Goal: Transaction & Acquisition: Subscribe to service/newsletter

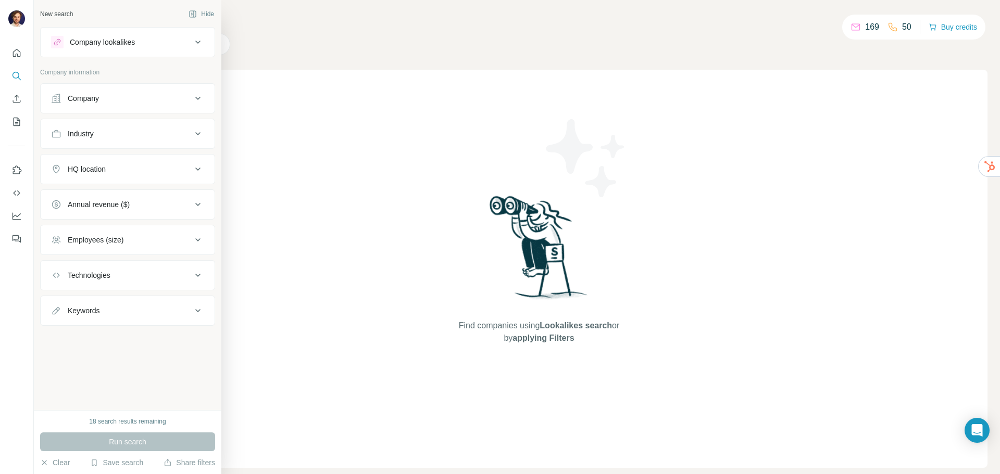
click at [118, 100] on div "Company" at bounding box center [121, 98] width 141 height 10
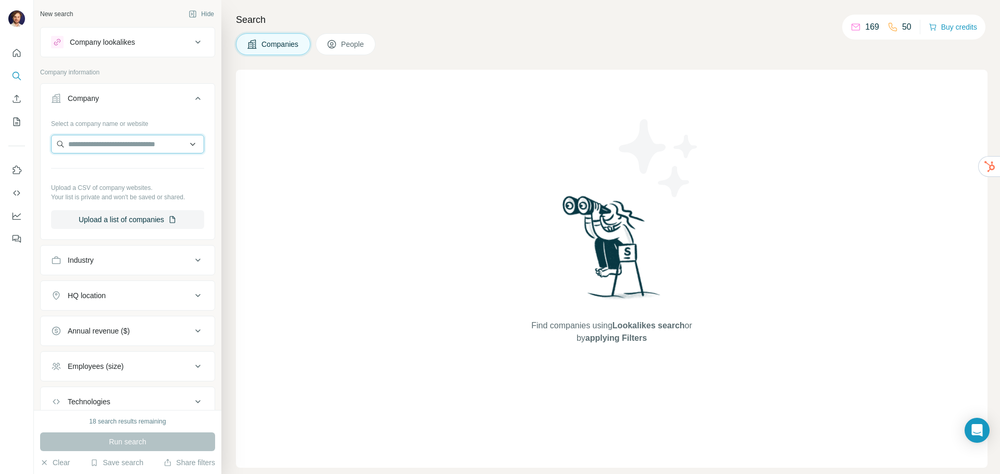
click at [113, 144] on input "text" at bounding box center [127, 144] width 153 height 19
click at [116, 141] on input "text" at bounding box center [127, 144] width 153 height 19
paste input "**********"
type input "*"
drag, startPoint x: 84, startPoint y: 143, endPoint x: 21, endPoint y: 141, distance: 63.0
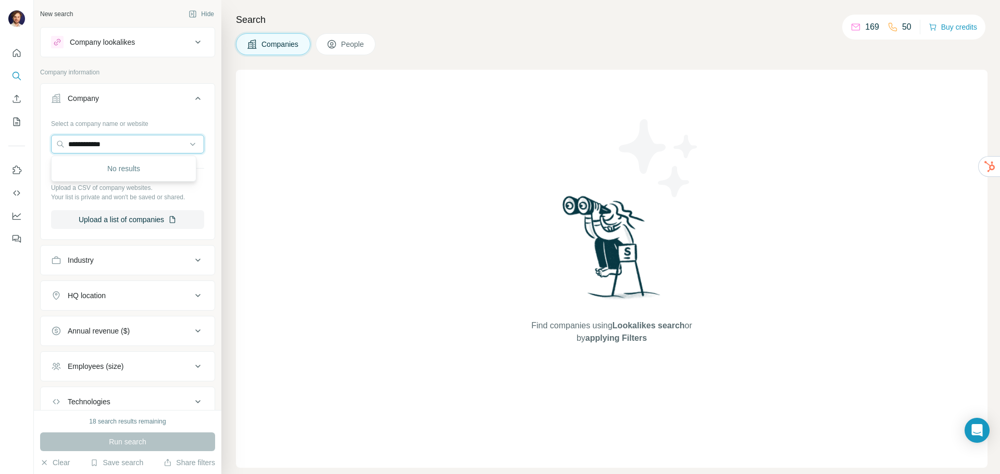
click at [22, 143] on div "**********" at bounding box center [500, 237] width 1000 height 474
type input "**********"
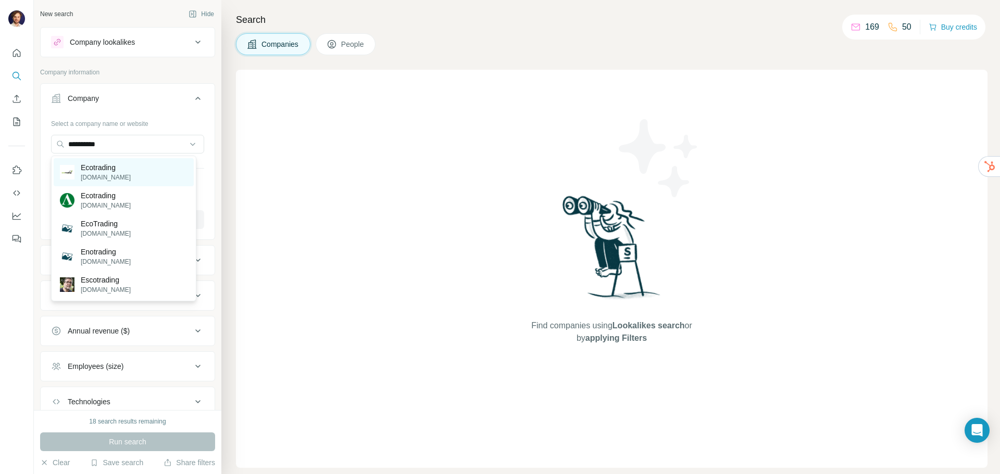
click at [139, 177] on div "Ecotrading ecotrading.be" at bounding box center [124, 172] width 140 height 28
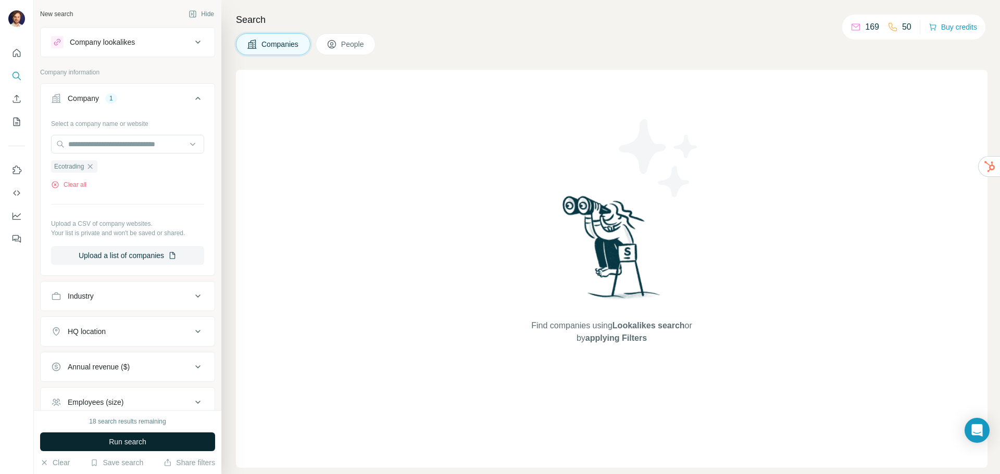
click at [145, 440] on span "Run search" at bounding box center [127, 442] width 37 height 10
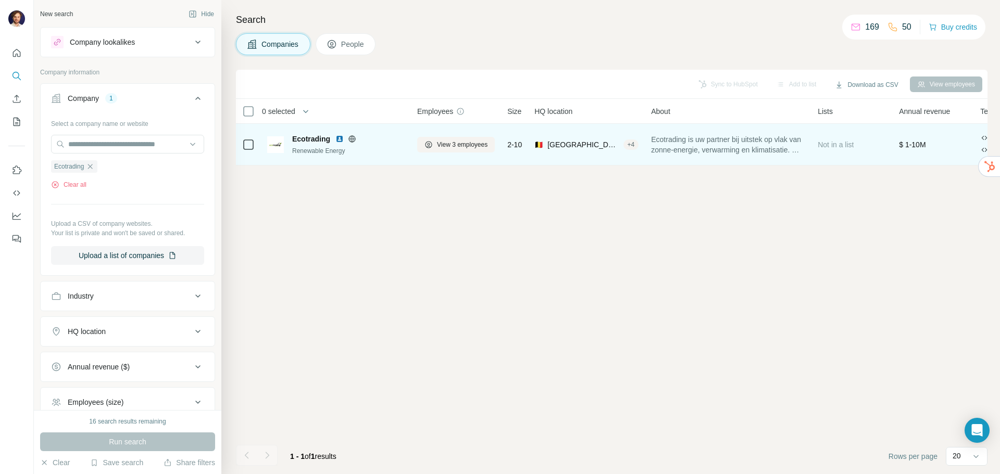
click at [319, 136] on span "Ecotrading" at bounding box center [311, 139] width 38 height 10
click at [455, 144] on span "View 3 employees" at bounding box center [462, 144] width 51 height 9
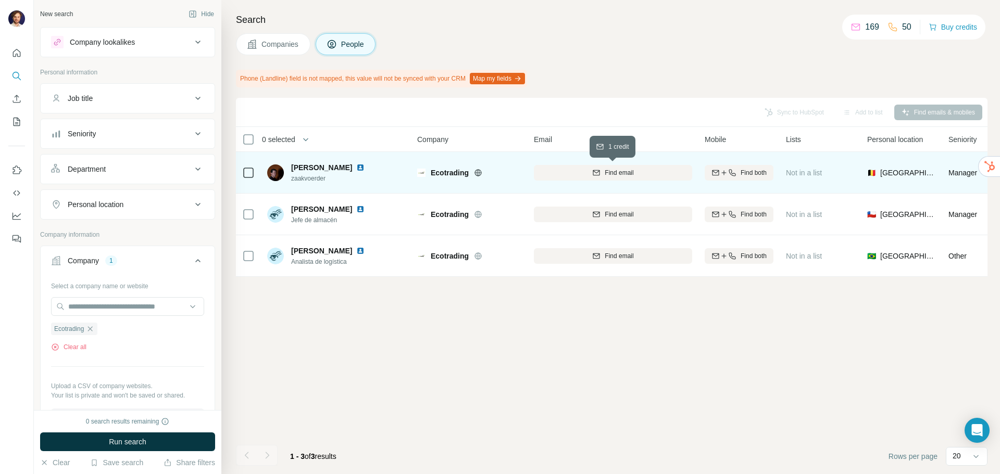
click at [598, 176] on icon "button" at bounding box center [596, 173] width 8 height 8
drag, startPoint x: 93, startPoint y: 333, endPoint x: 103, endPoint y: 301, distance: 33.3
click at [93, 333] on icon "button" at bounding box center [90, 329] width 8 height 8
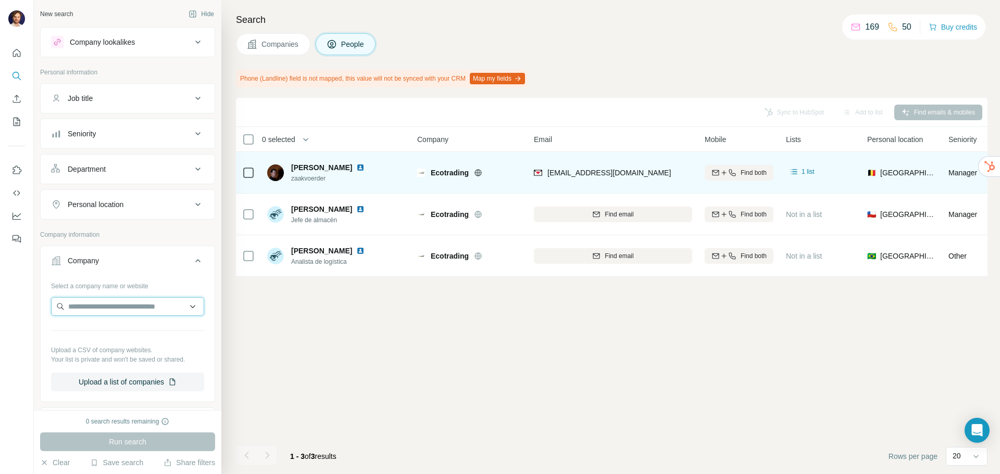
click at [103, 301] on input "text" at bounding box center [127, 306] width 153 height 19
type input "********"
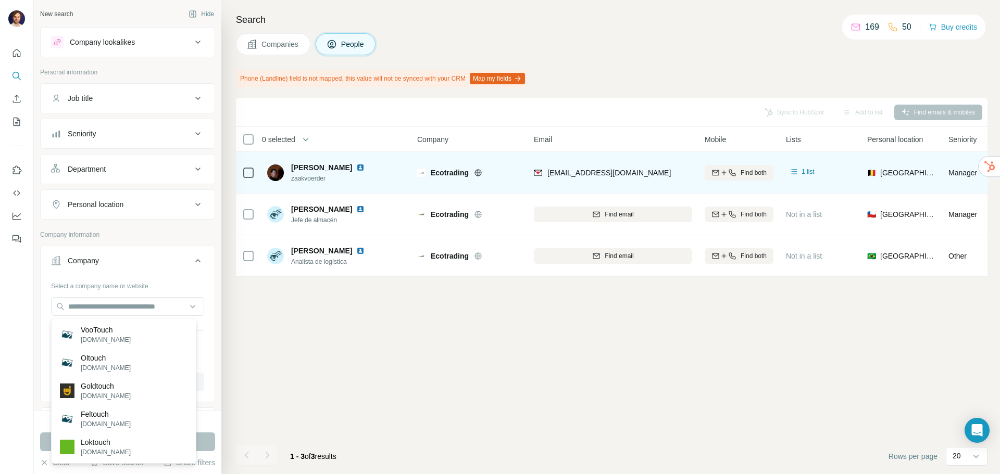
click at [276, 356] on div "Sync to HubSpot Add to list Find emails & mobiles 0 selected People Company Ema…" at bounding box center [611, 286] width 751 height 376
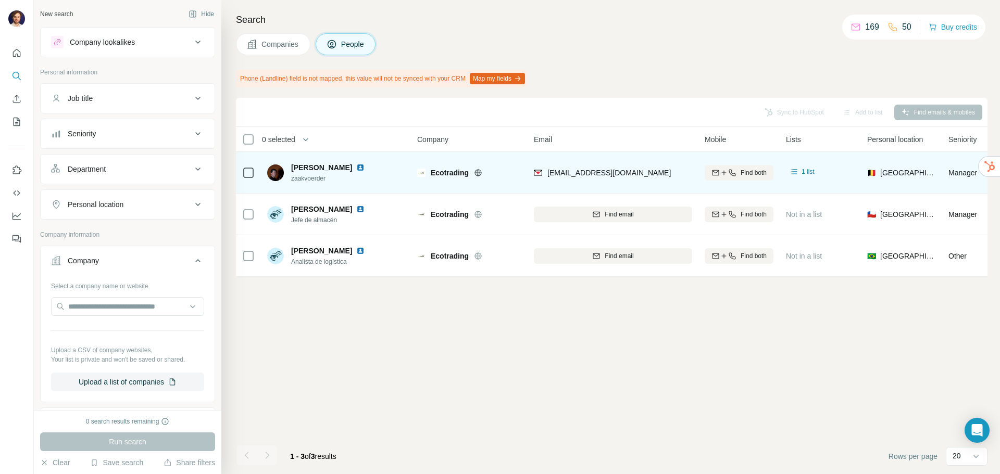
click at [156, 443] on div "Run search" at bounding box center [127, 442] width 175 height 19
click at [128, 310] on input "text" at bounding box center [127, 306] width 153 height 19
click at [119, 299] on input "text" at bounding box center [127, 306] width 153 height 19
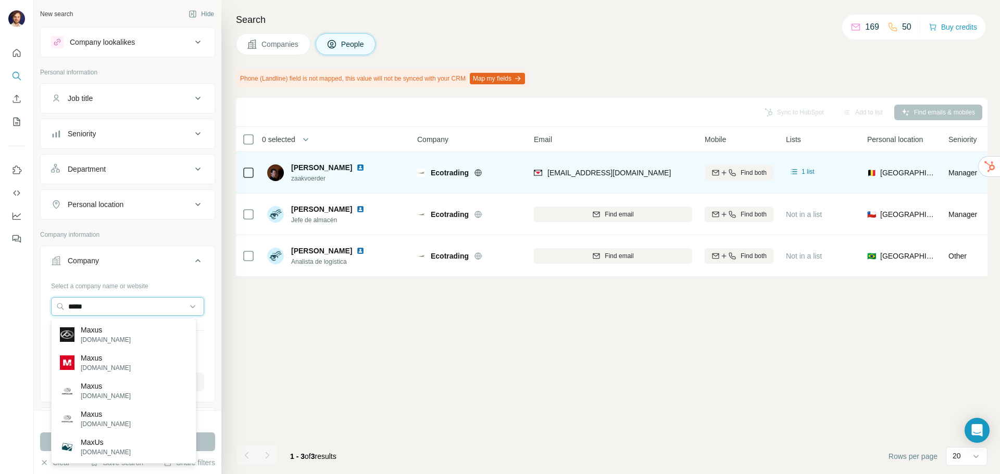
type input "*****"
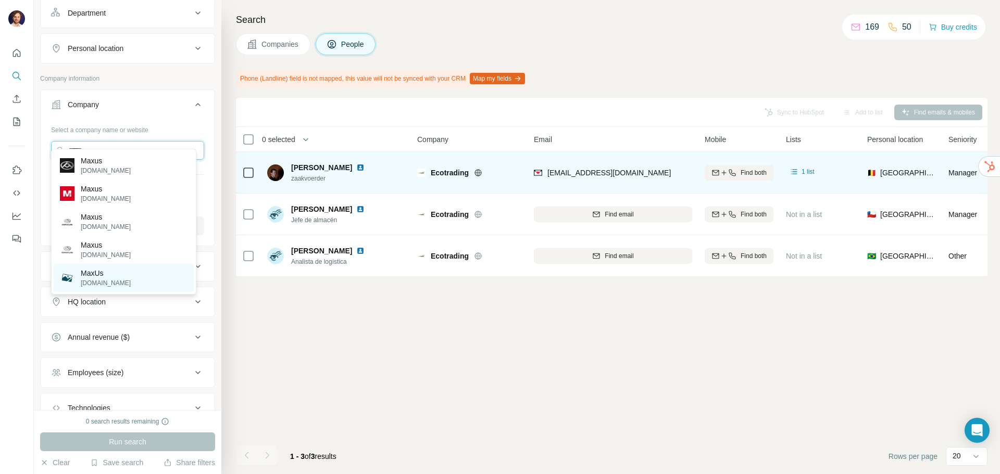
scroll to position [208, 0]
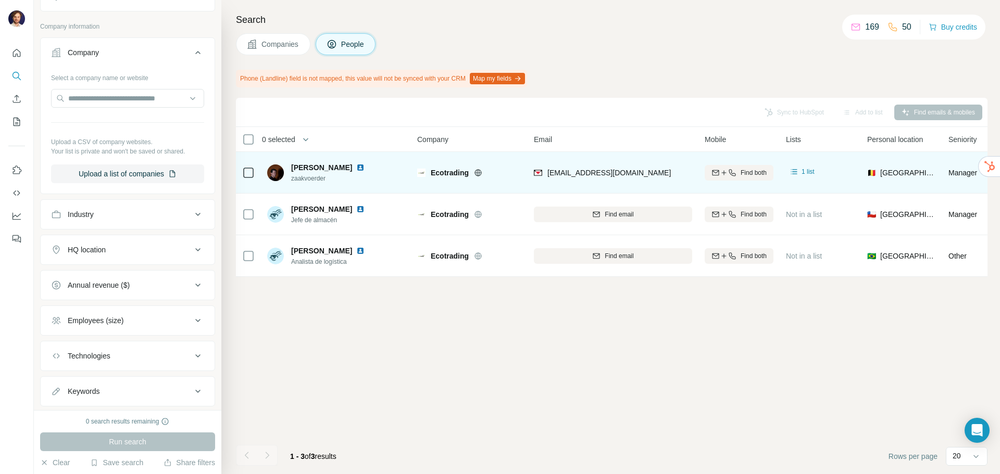
click at [314, 359] on div "Sync to HubSpot Add to list Find emails & mobiles 0 selected People Company Ema…" at bounding box center [611, 286] width 751 height 376
click at [114, 219] on div "Industry" at bounding box center [121, 214] width 141 height 10
click at [117, 92] on input "text" at bounding box center [127, 98] width 153 height 19
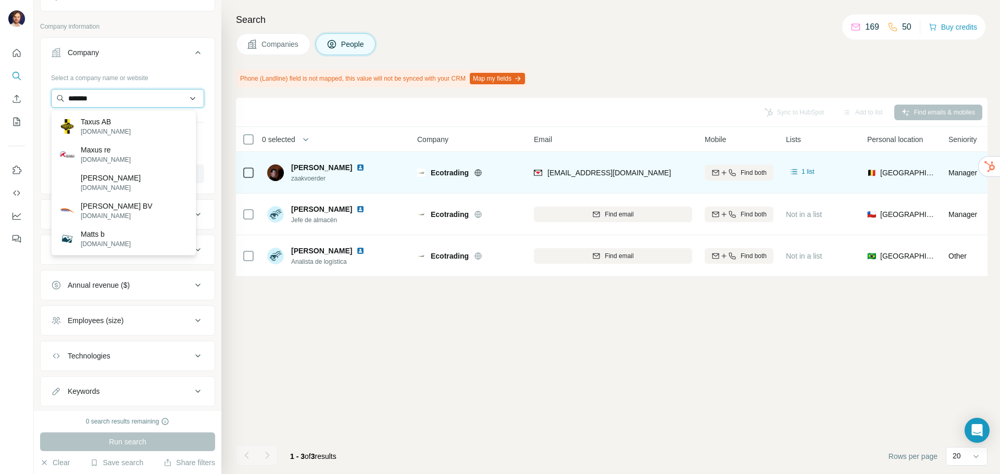
type input "********"
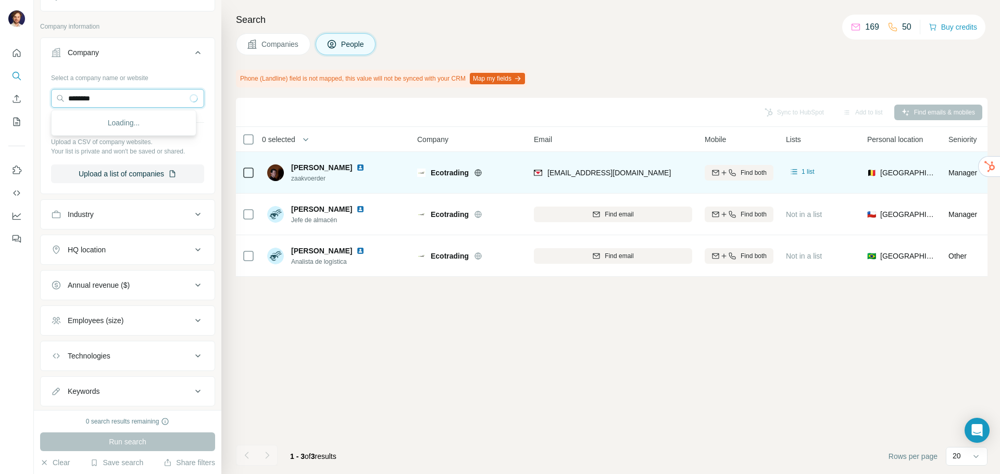
drag, startPoint x: 157, startPoint y: 93, endPoint x: 46, endPoint y: 92, distance: 110.9
click at [46, 92] on div "Select a company name or website ******** Upload a CSV of company websites. You…" at bounding box center [128, 130] width 174 height 122
click at [111, 92] on input "text" at bounding box center [127, 98] width 153 height 19
paste input "**********"
type input "**********"
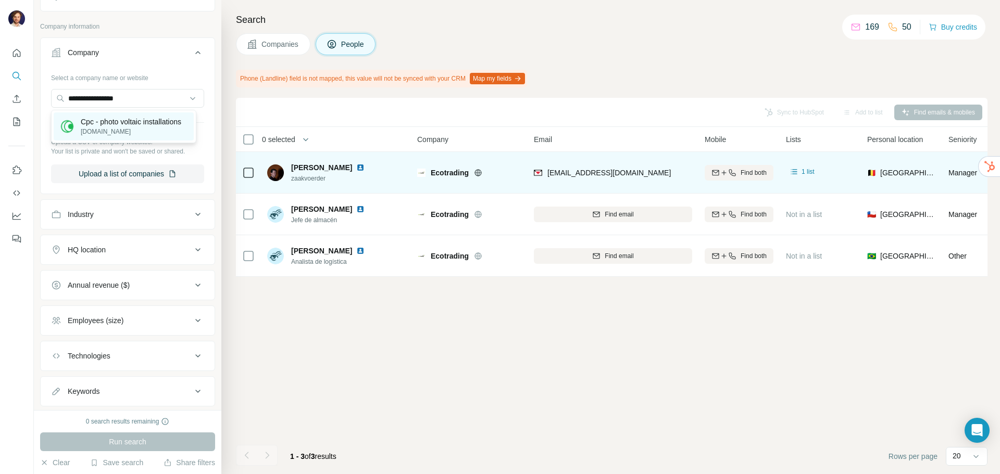
click at [145, 127] on p "Cpc - photo voltaic installations" at bounding box center [131, 122] width 100 height 10
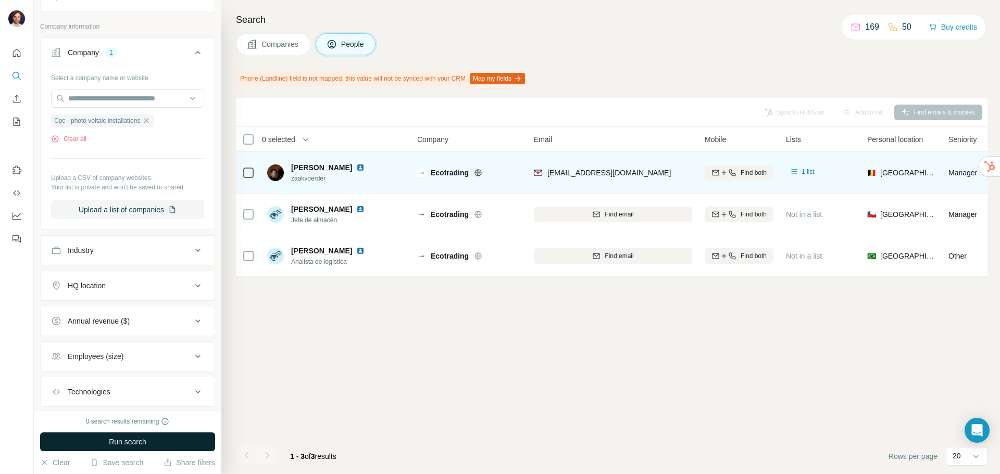
click at [160, 438] on button "Run search" at bounding box center [127, 442] width 175 height 19
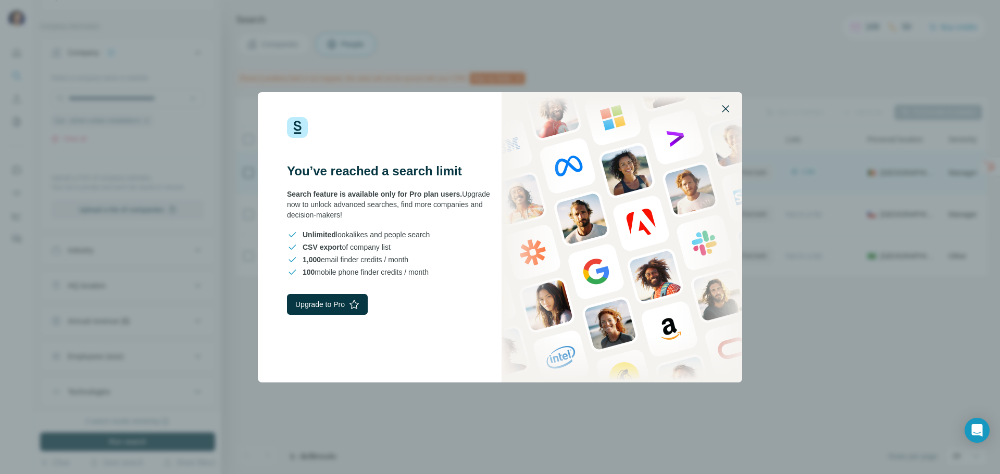
click at [722, 114] on icon "button" at bounding box center [725, 109] width 12 height 12
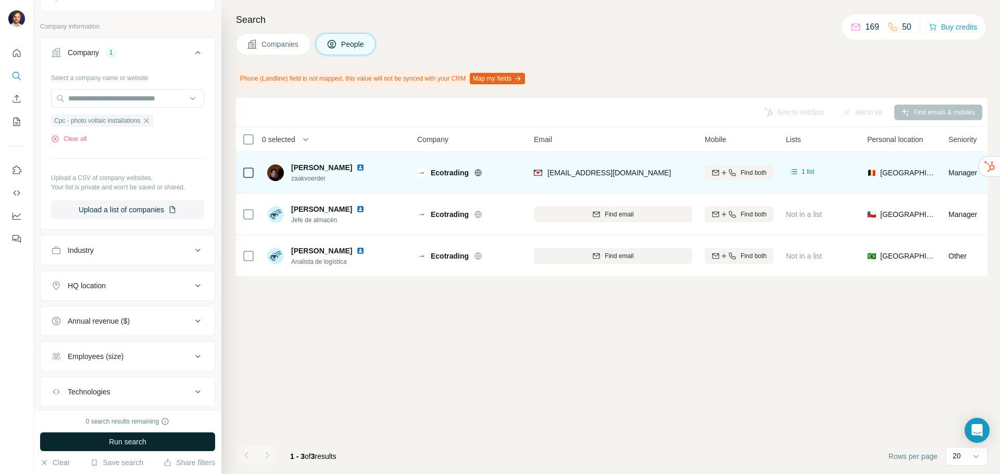
click at [167, 439] on button "Run search" at bounding box center [127, 442] width 175 height 19
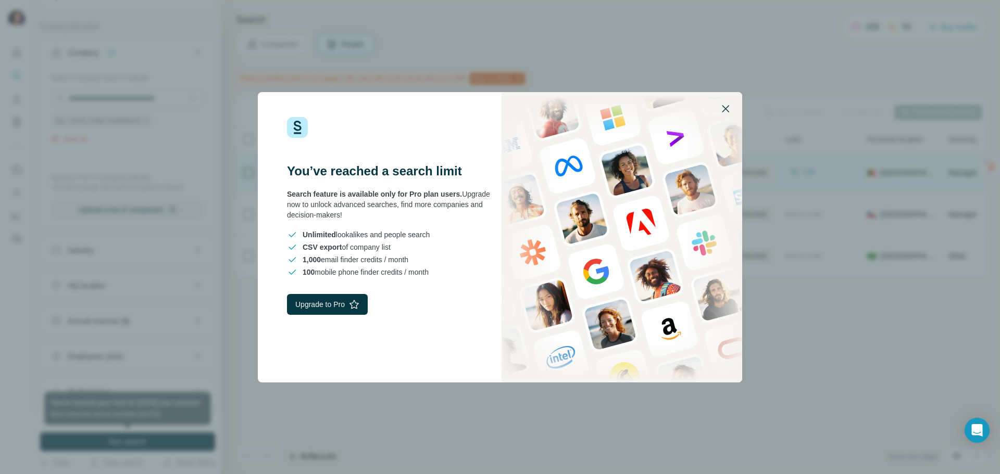
click at [730, 103] on icon "button" at bounding box center [725, 109] width 12 height 12
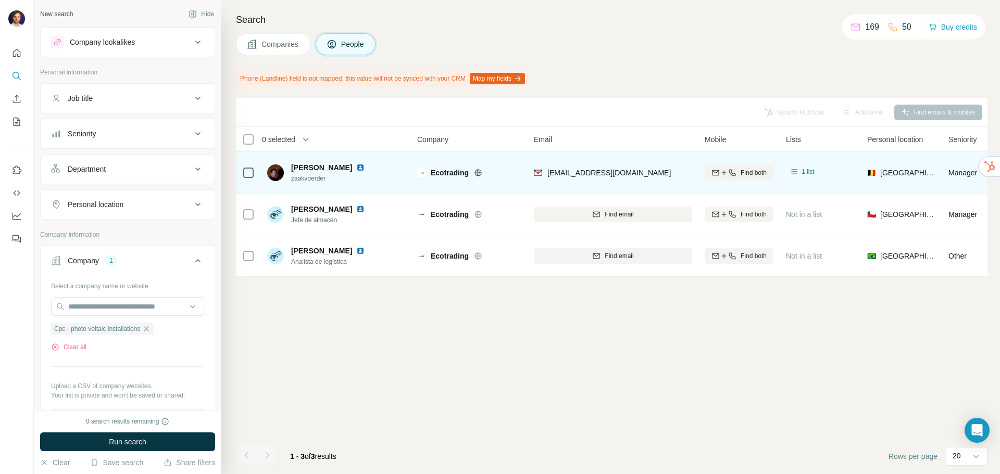
click at [850, 28] on icon at bounding box center [855, 27] width 10 height 10
click at [281, 44] on span "Companies" at bounding box center [280, 44] width 38 height 10
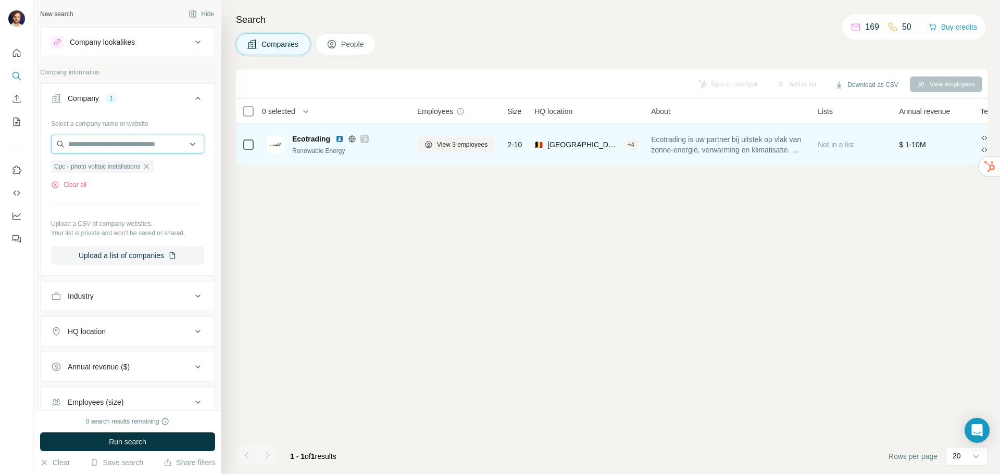
click at [167, 147] on input "text" at bounding box center [127, 144] width 153 height 19
click at [356, 253] on div "Sync to HubSpot Add to list Download as CSV View employees 0 selected Companies…" at bounding box center [611, 272] width 751 height 405
click at [117, 434] on button "Run search" at bounding box center [127, 442] width 175 height 19
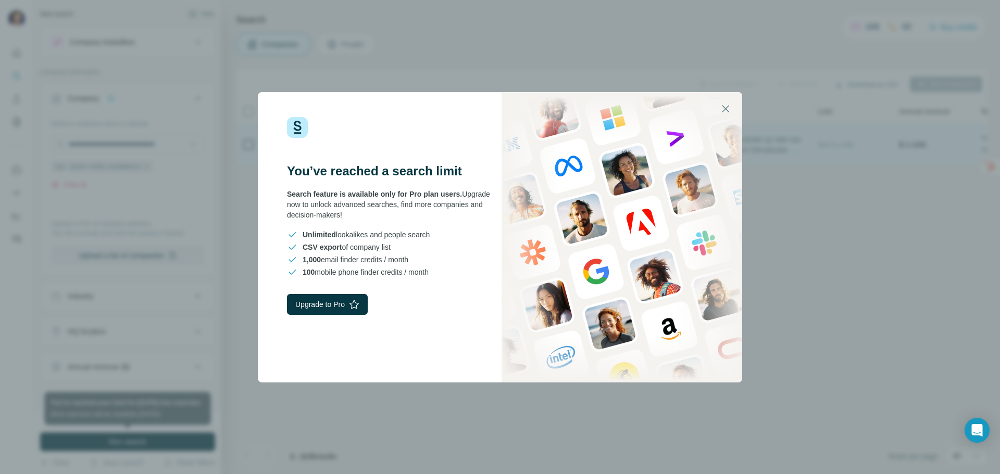
drag, startPoint x: 362, startPoint y: 202, endPoint x: 383, endPoint y: 214, distance: 24.3
click at [383, 214] on div "Search feature is available only for Pro plan users. Upgrade now to unlock adva…" at bounding box center [393, 204] width 213 height 31
click at [400, 257] on span "1,000 email finder credits / month" at bounding box center [355, 260] width 106 height 10
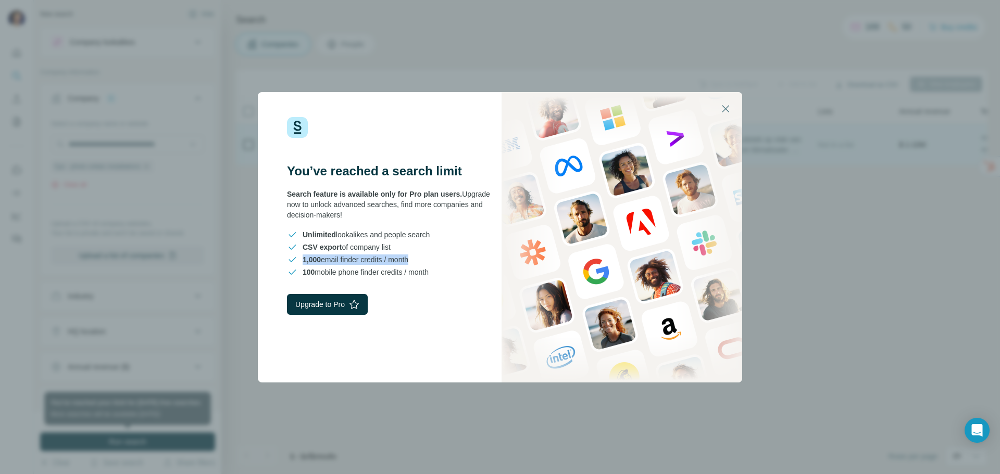
click at [400, 257] on span "1,000 email finder credits / month" at bounding box center [355, 260] width 106 height 10
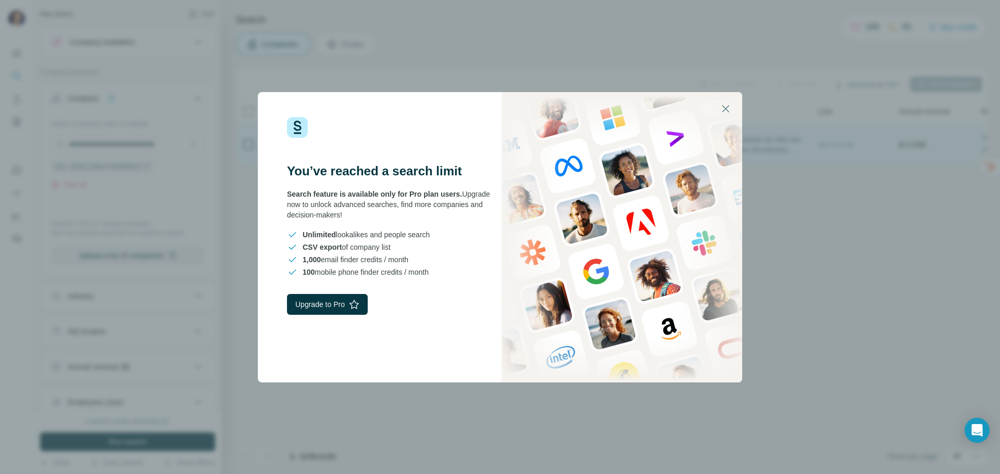
click at [444, 274] on div "100 mobile phone finder credits / month" at bounding box center [393, 272] width 213 height 10
click at [419, 233] on span "Unlimited lookalikes and people search" at bounding box center [365, 235] width 127 height 10
click at [420, 234] on span "Unlimited lookalikes and people search" at bounding box center [365, 235] width 127 height 10
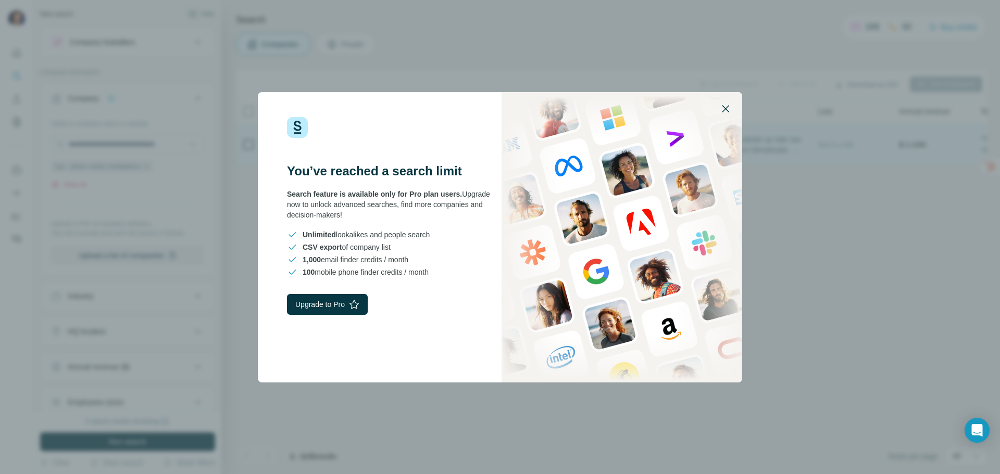
click at [723, 104] on icon "button" at bounding box center [725, 109] width 12 height 12
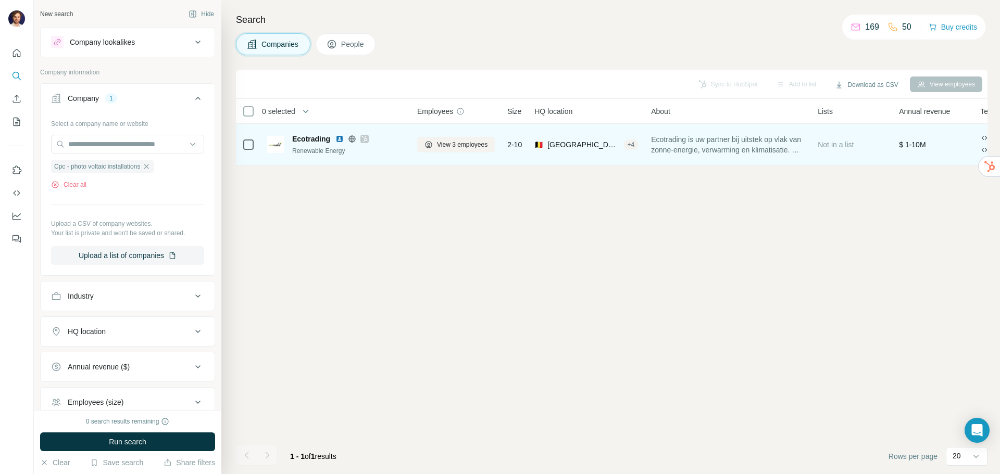
click at [853, 25] on icon at bounding box center [855, 27] width 10 height 10
click at [331, 37] on button "People" at bounding box center [346, 44] width 60 height 22
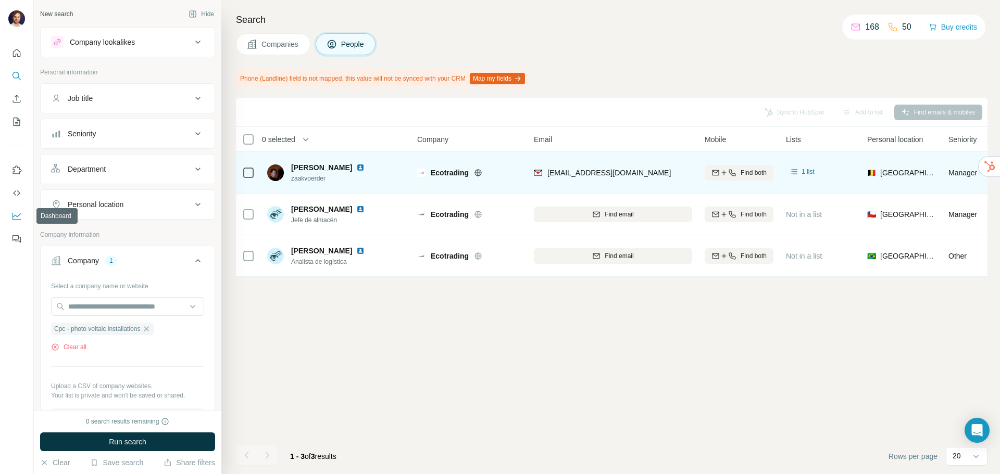
click at [21, 216] on icon "Dashboard" at bounding box center [16, 216] width 10 height 10
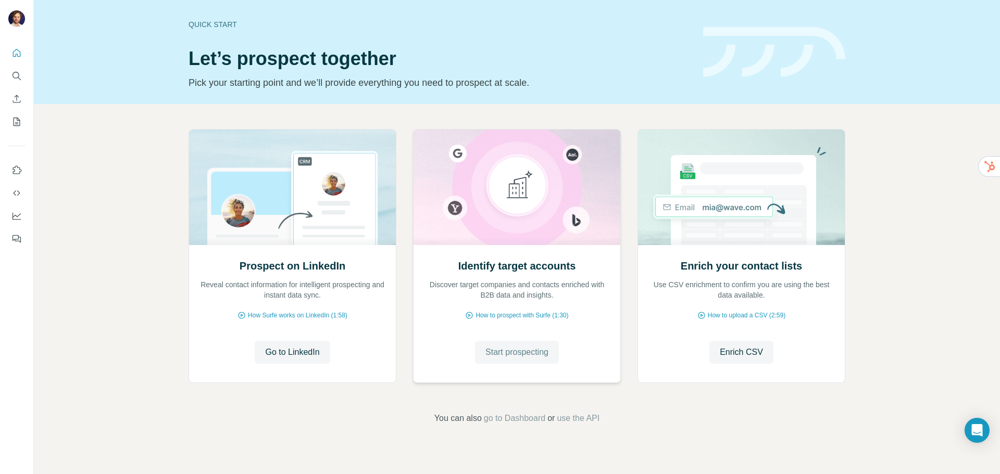
click at [504, 358] on span "Start prospecting" at bounding box center [516, 352] width 63 height 12
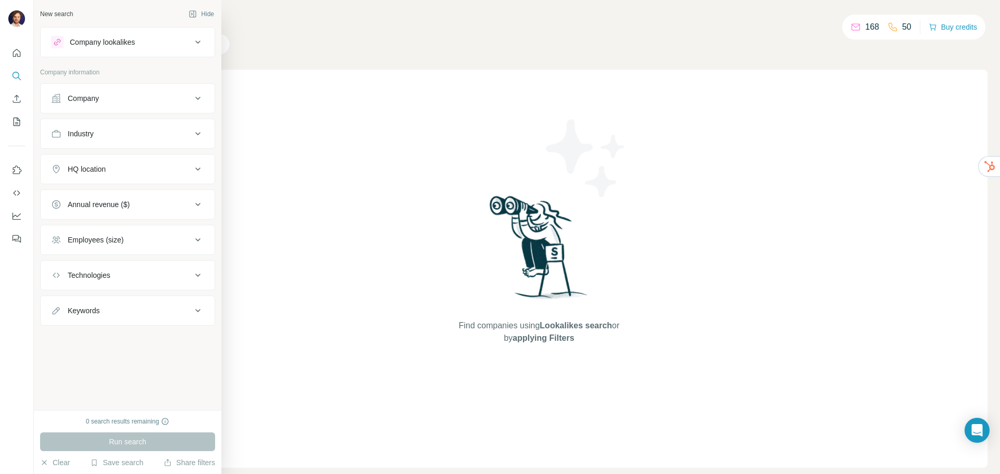
click at [107, 93] on button "Company" at bounding box center [128, 98] width 174 height 25
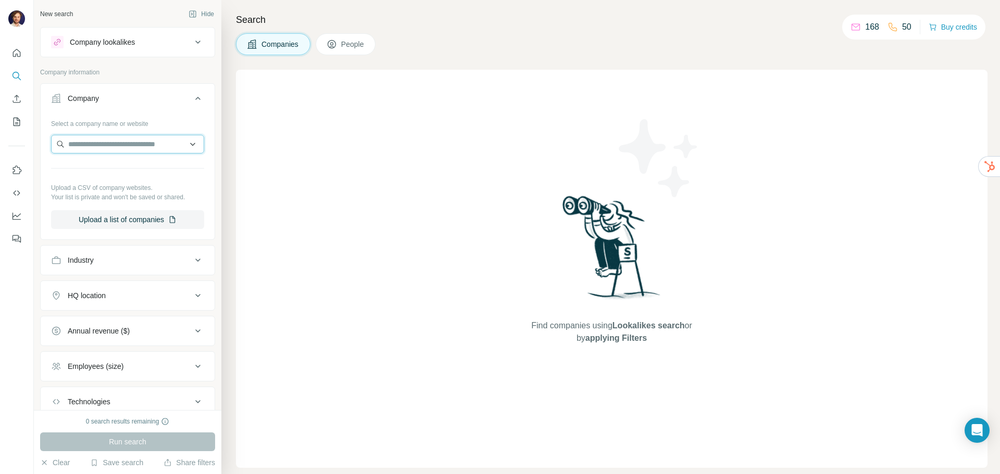
click at [144, 147] on input "text" at bounding box center [127, 144] width 153 height 19
type input "*"
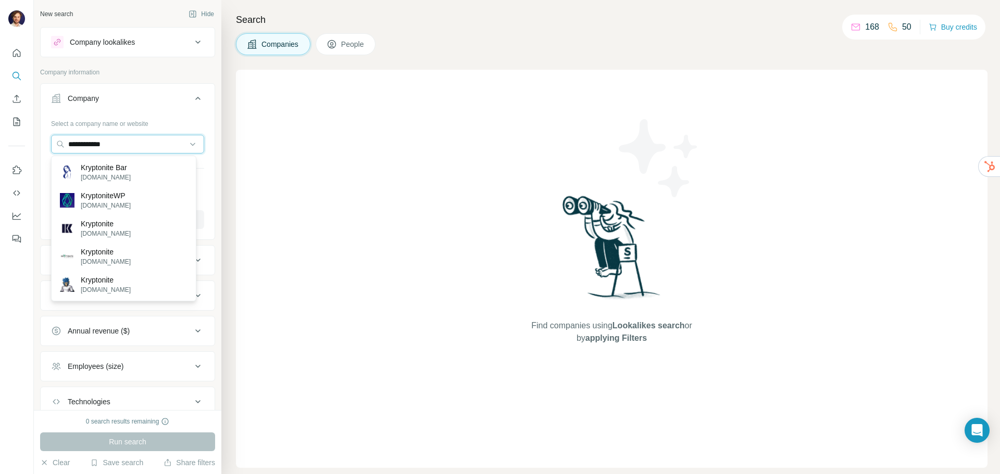
drag, startPoint x: 142, startPoint y: 141, endPoint x: 30, endPoint y: 148, distance: 112.2
click at [30, 148] on div "**********" at bounding box center [500, 237] width 1000 height 474
drag, startPoint x: 133, startPoint y: 145, endPoint x: 56, endPoint y: 141, distance: 76.6
click at [56, 141] on input "**********" at bounding box center [127, 144] width 153 height 19
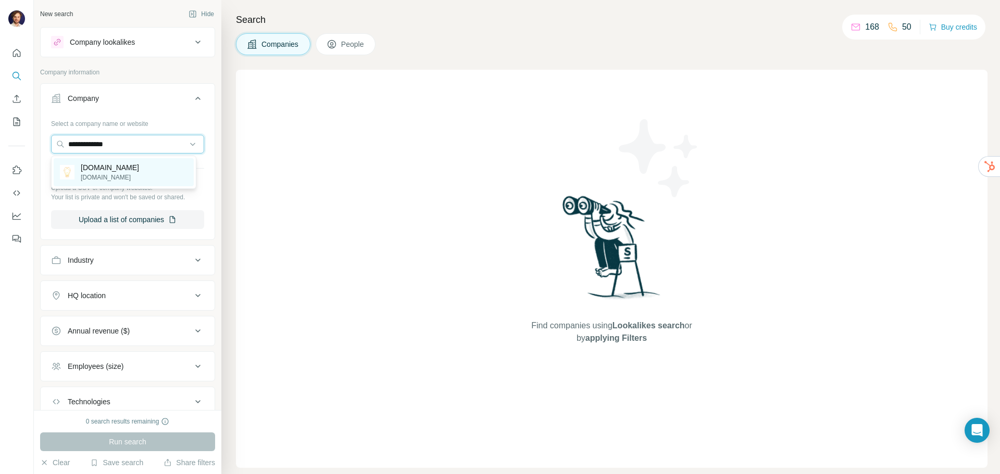
type input "**********"
click at [152, 173] on div "Slimmerbouwen.be slimmerbouwen.be" at bounding box center [124, 172] width 140 height 28
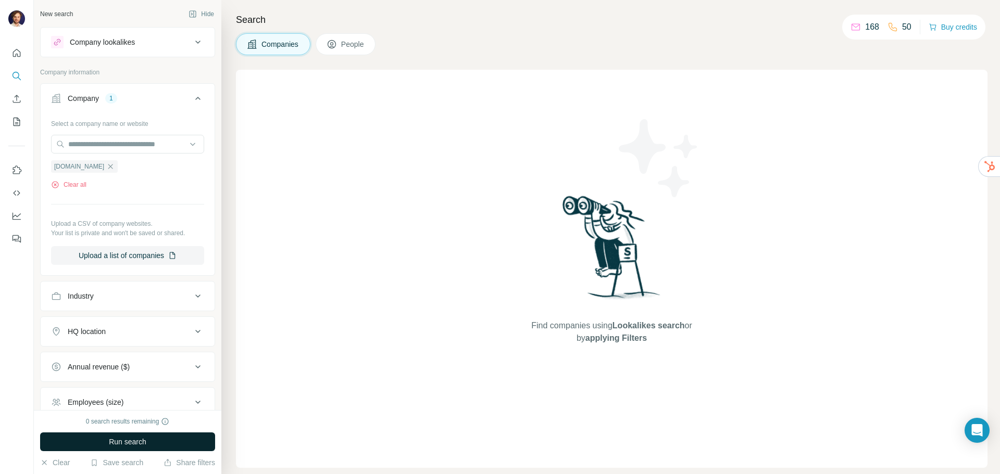
click at [162, 443] on button "Run search" at bounding box center [127, 442] width 175 height 19
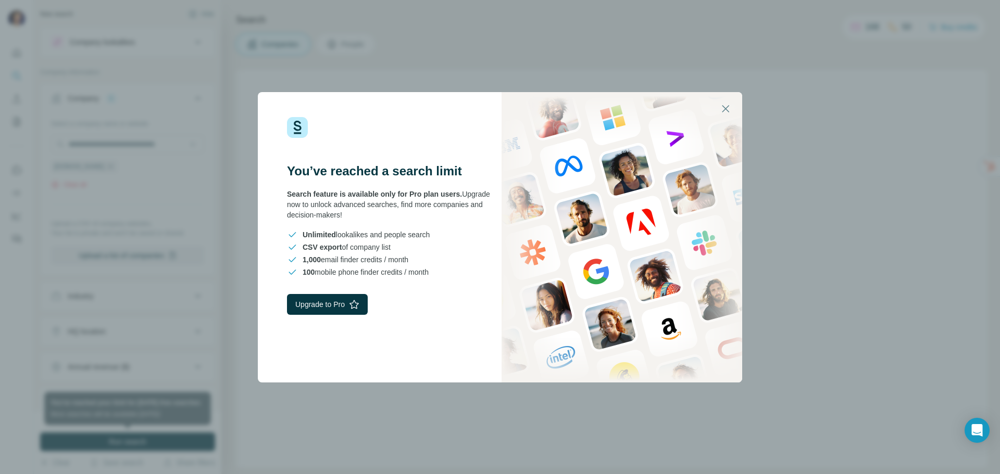
drag, startPoint x: 381, startPoint y: 197, endPoint x: 452, endPoint y: 212, distance: 72.4
click at [451, 212] on div "Search feature is available only for Pro plan users. Upgrade now to unlock adva…" at bounding box center [393, 204] width 213 height 31
click at [448, 210] on div "Search feature is available only for Pro plan users. Upgrade now to unlock adva…" at bounding box center [393, 204] width 213 height 31
click at [975, 69] on div "You’ve reached a search limit Search feature is available only for Pro plan use…" at bounding box center [500, 237] width 1000 height 474
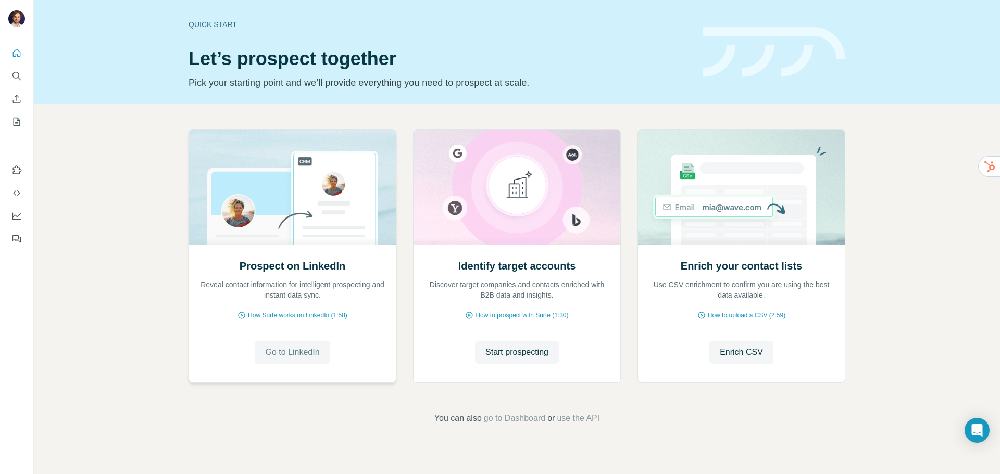
click at [293, 352] on span "Go to LinkedIn" at bounding box center [292, 352] width 54 height 12
